Goal: Complete application form

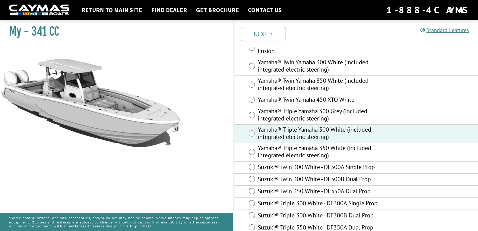
scroll to position [279, 0]
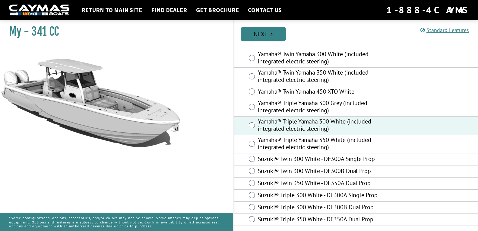
click at [262, 35] on link "Next" at bounding box center [262, 34] width 45 height 14
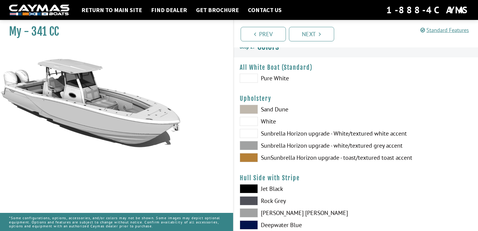
scroll to position [0, 0]
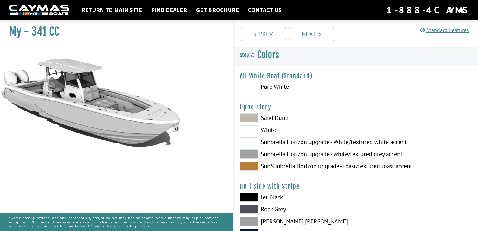
click at [250, 129] on span at bounding box center [249, 129] width 18 height 9
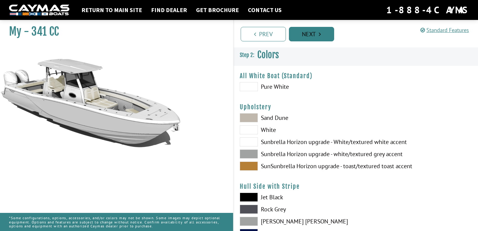
click at [308, 32] on link "Next" at bounding box center [311, 34] width 45 height 14
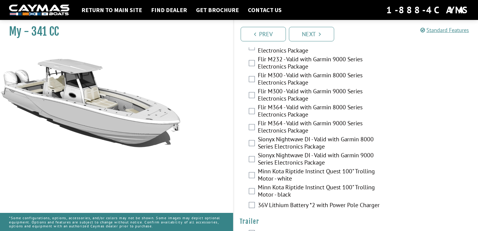
scroll to position [1272, 0]
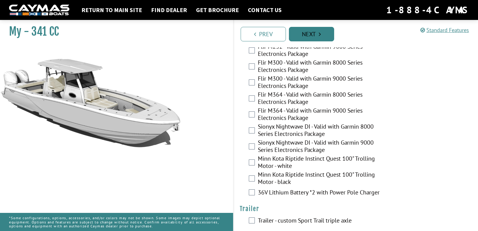
click at [317, 34] on link "Next" at bounding box center [311, 34] width 45 height 14
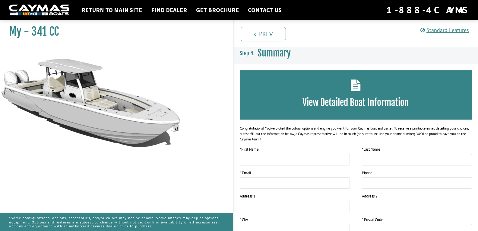
scroll to position [0, 0]
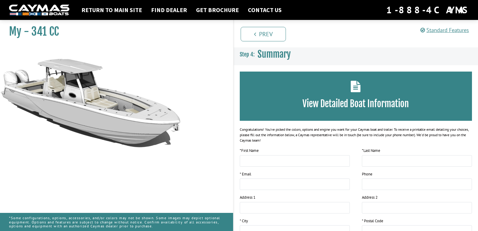
click at [355, 88] on icon at bounding box center [355, 85] width 10 height 11
click at [325, 99] on h3 "View Detailed Boat Information" at bounding box center [356, 103] width 214 height 11
click at [355, 86] on icon at bounding box center [355, 85] width 10 height 11
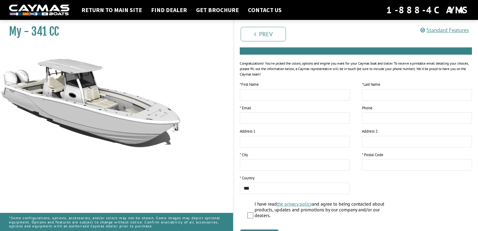
scroll to position [104, 0]
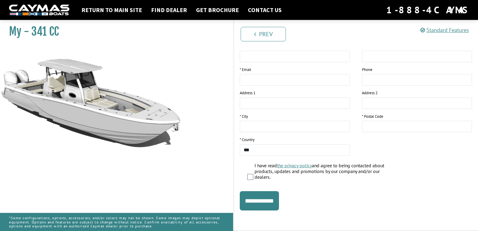
click at [443, 170] on div "I have read the privacy policy and agree to being contacted about products, upd…" at bounding box center [359, 171] width 225 height 19
click at [259, 200] on input "**********" at bounding box center [259, 200] width 39 height 19
